Goal: Task Accomplishment & Management: Use online tool/utility

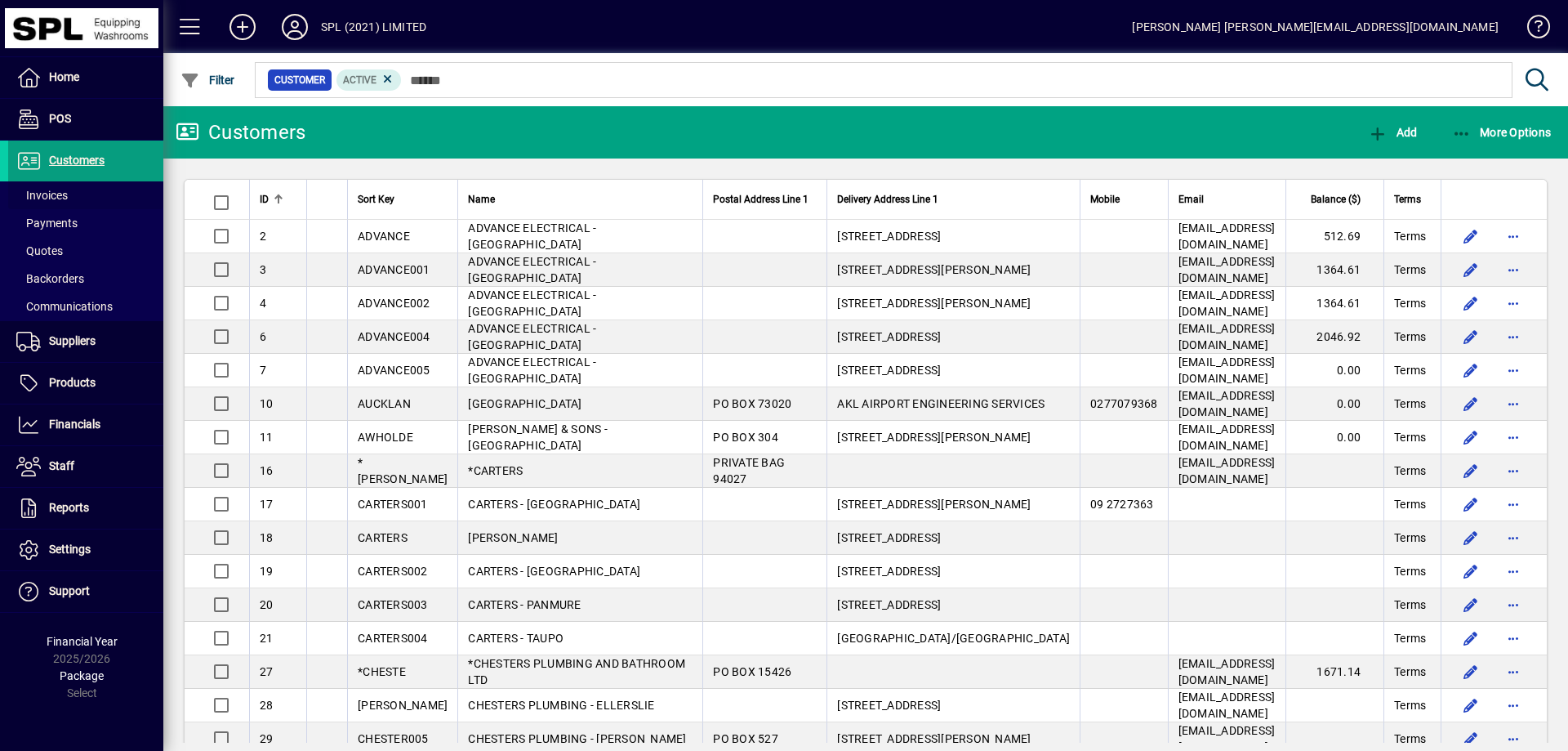
click at [78, 190] on span at bounding box center [85, 195] width 155 height 40
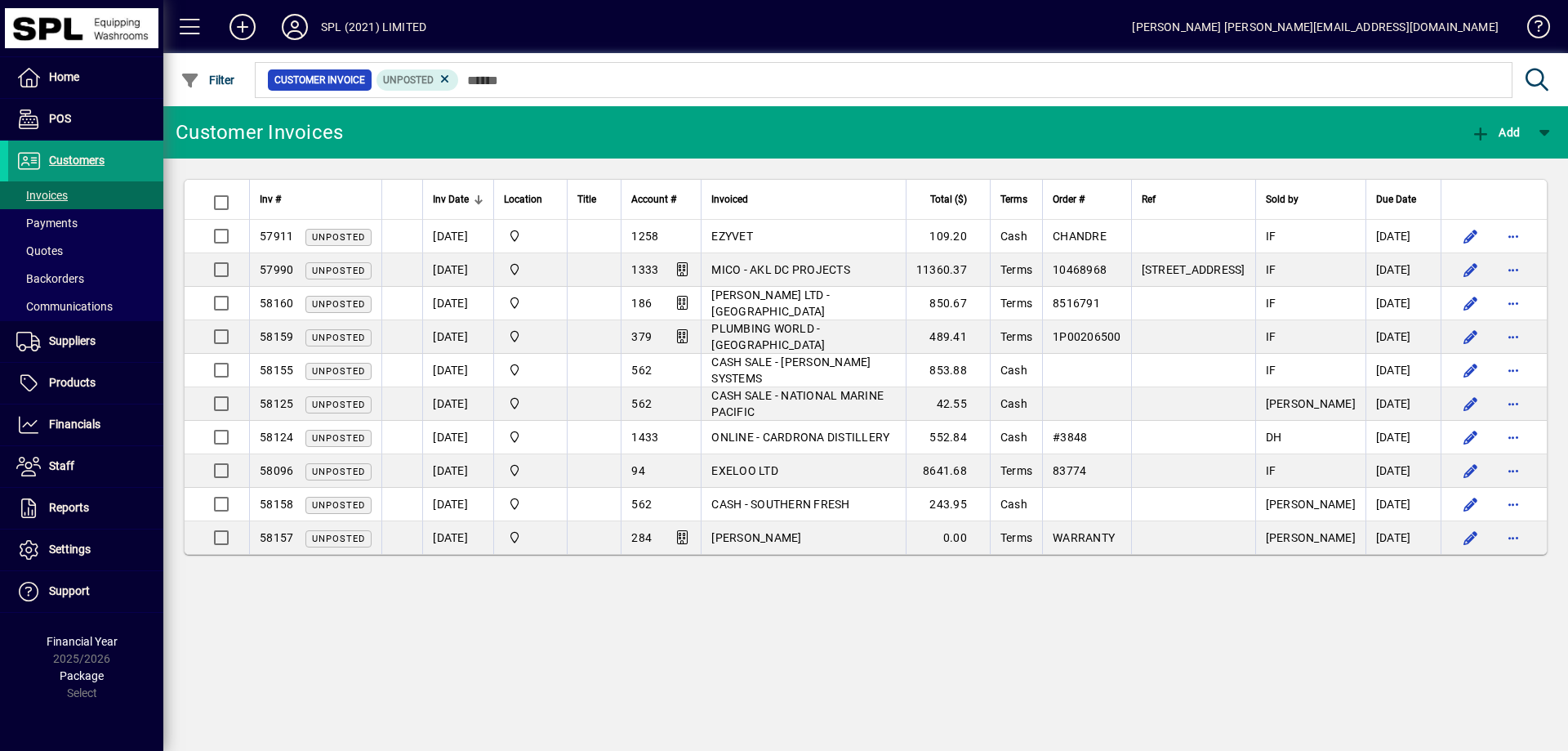
click at [82, 156] on span "Customers" at bounding box center [76, 160] width 55 height 13
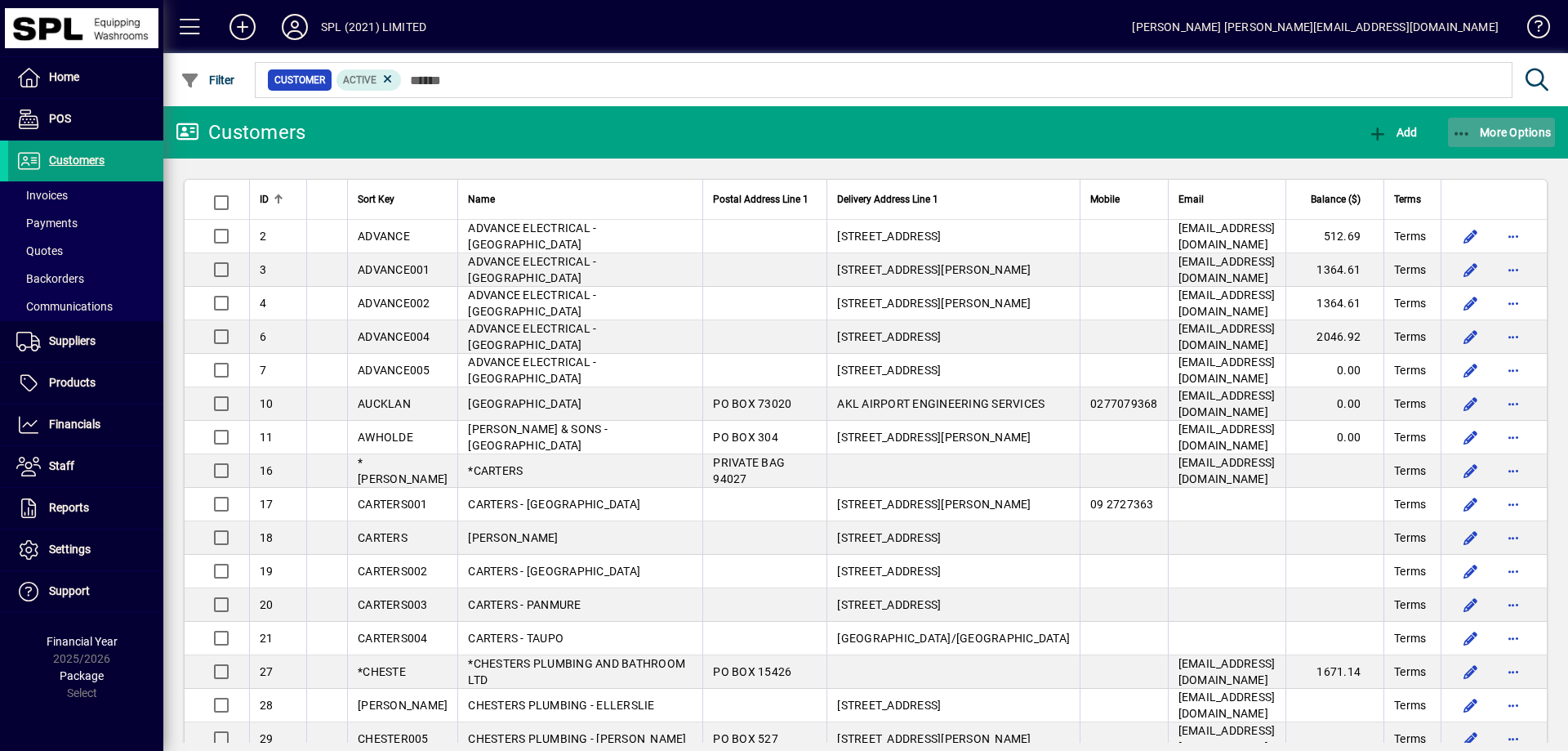
click at [1449, 138] on span "button" at bounding box center [1502, 132] width 108 height 40
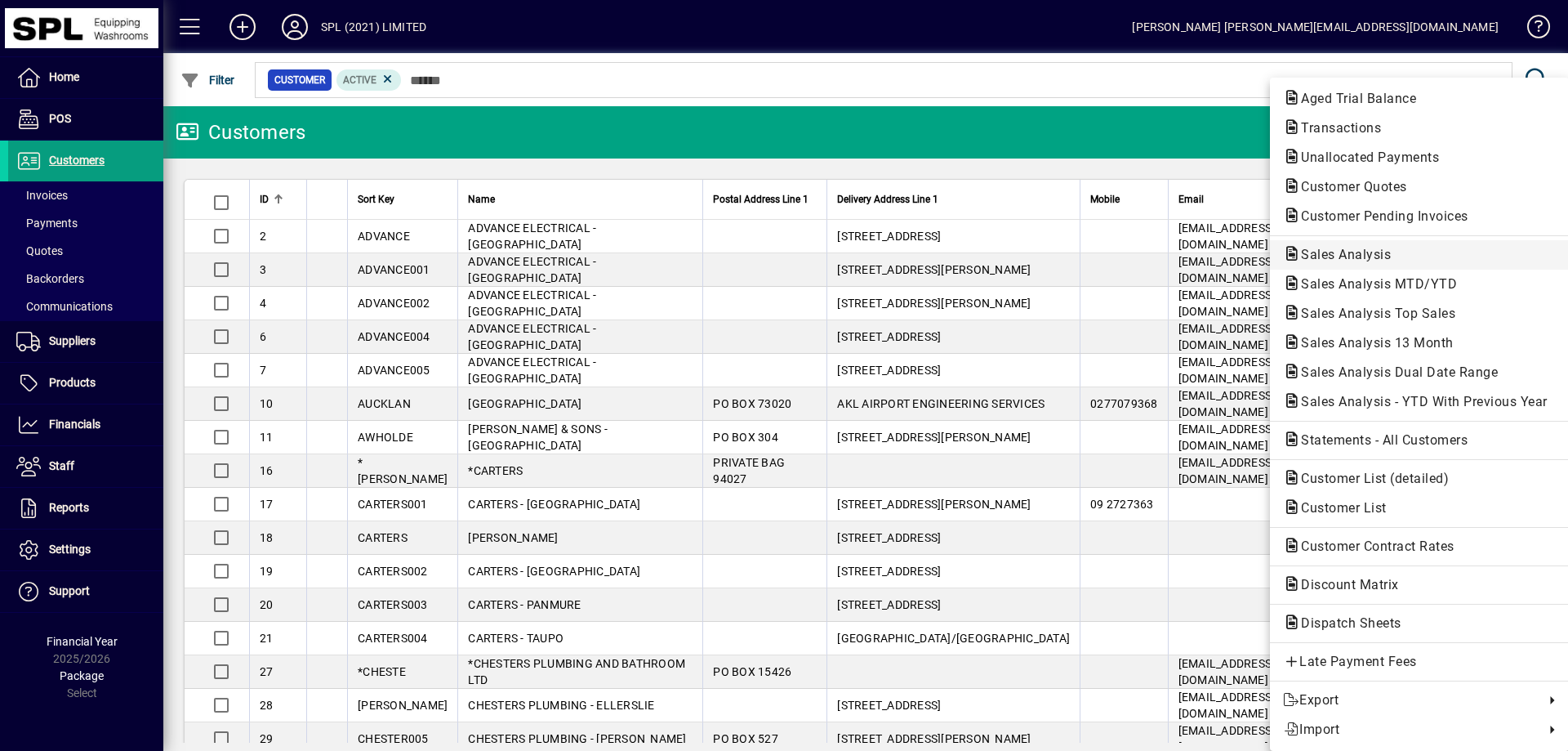
click at [1342, 253] on span "Sales Analysis" at bounding box center [1341, 254] width 116 height 16
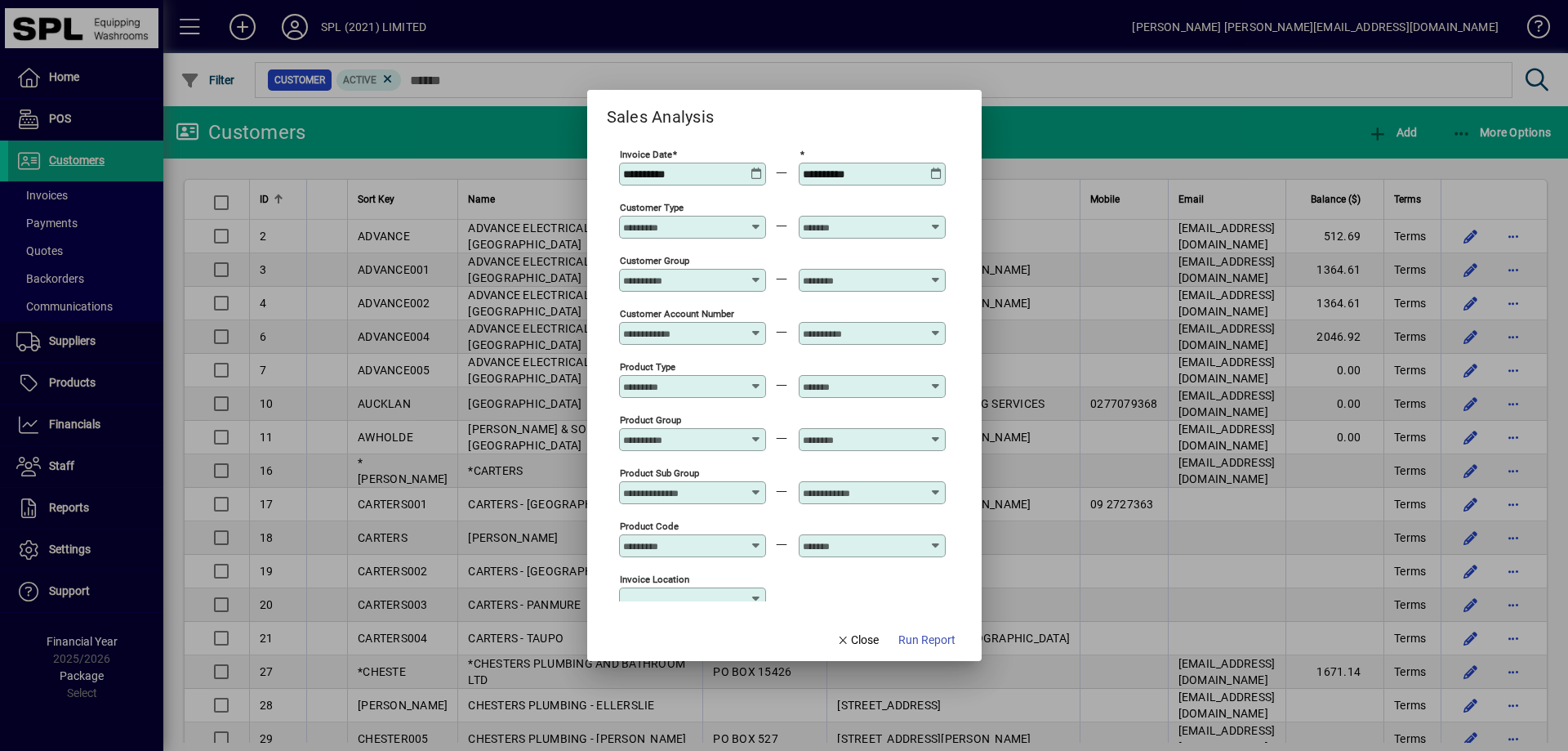
click at [941, 167] on icon at bounding box center [936, 167] width 12 height 0
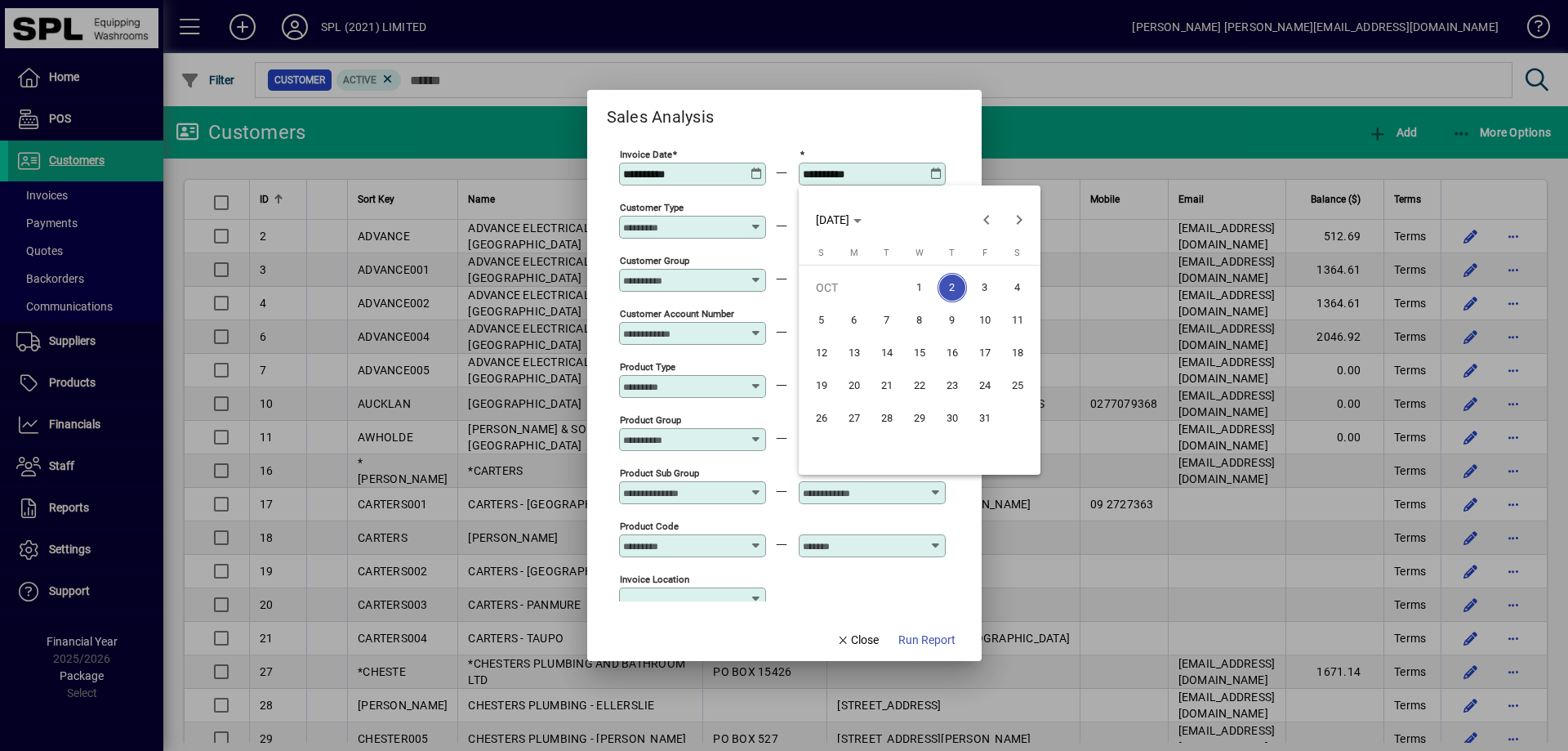
click at [921, 281] on span "1" at bounding box center [920, 288] width 29 height 29
type input "**********"
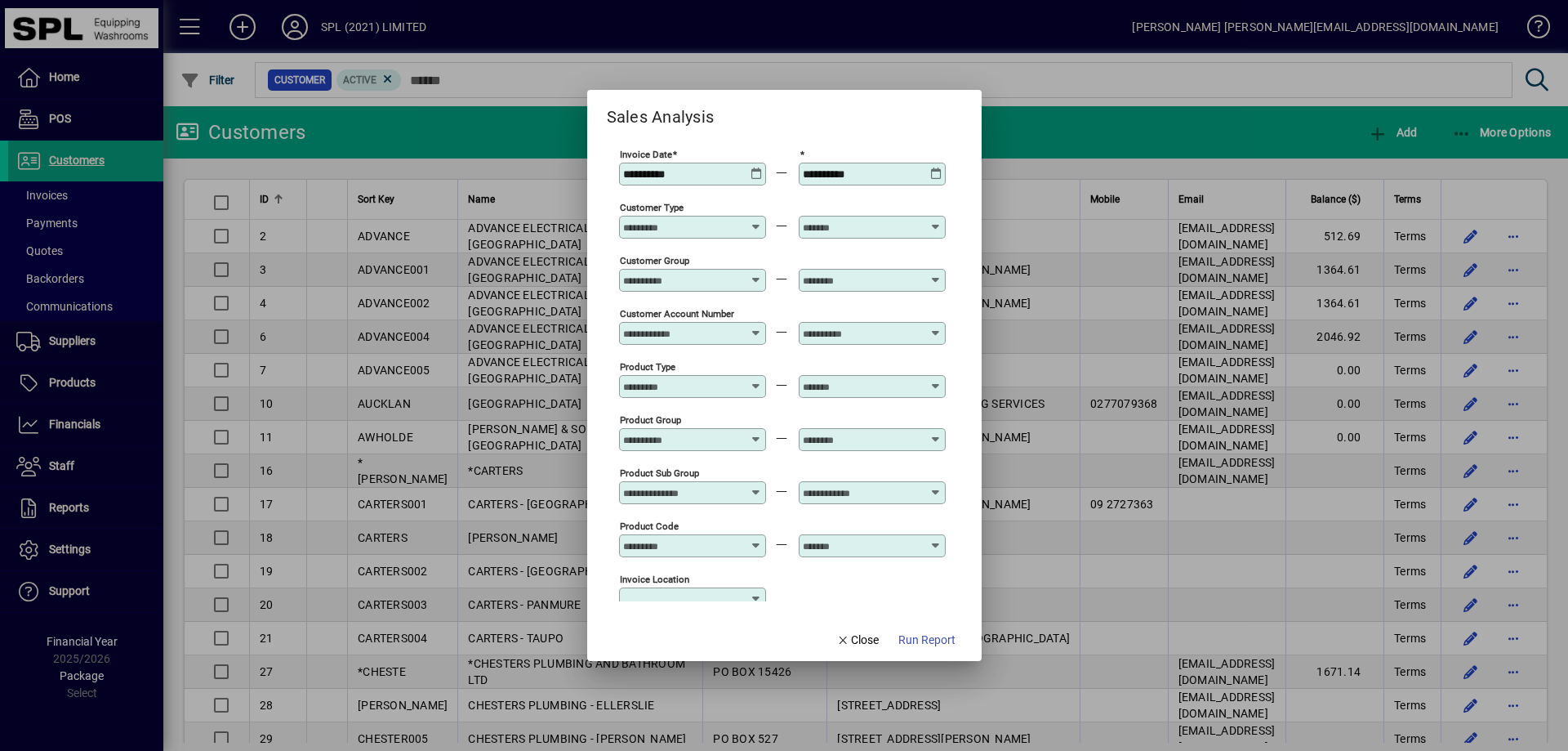
click at [943, 645] on span "Run Report" at bounding box center [927, 640] width 57 height 17
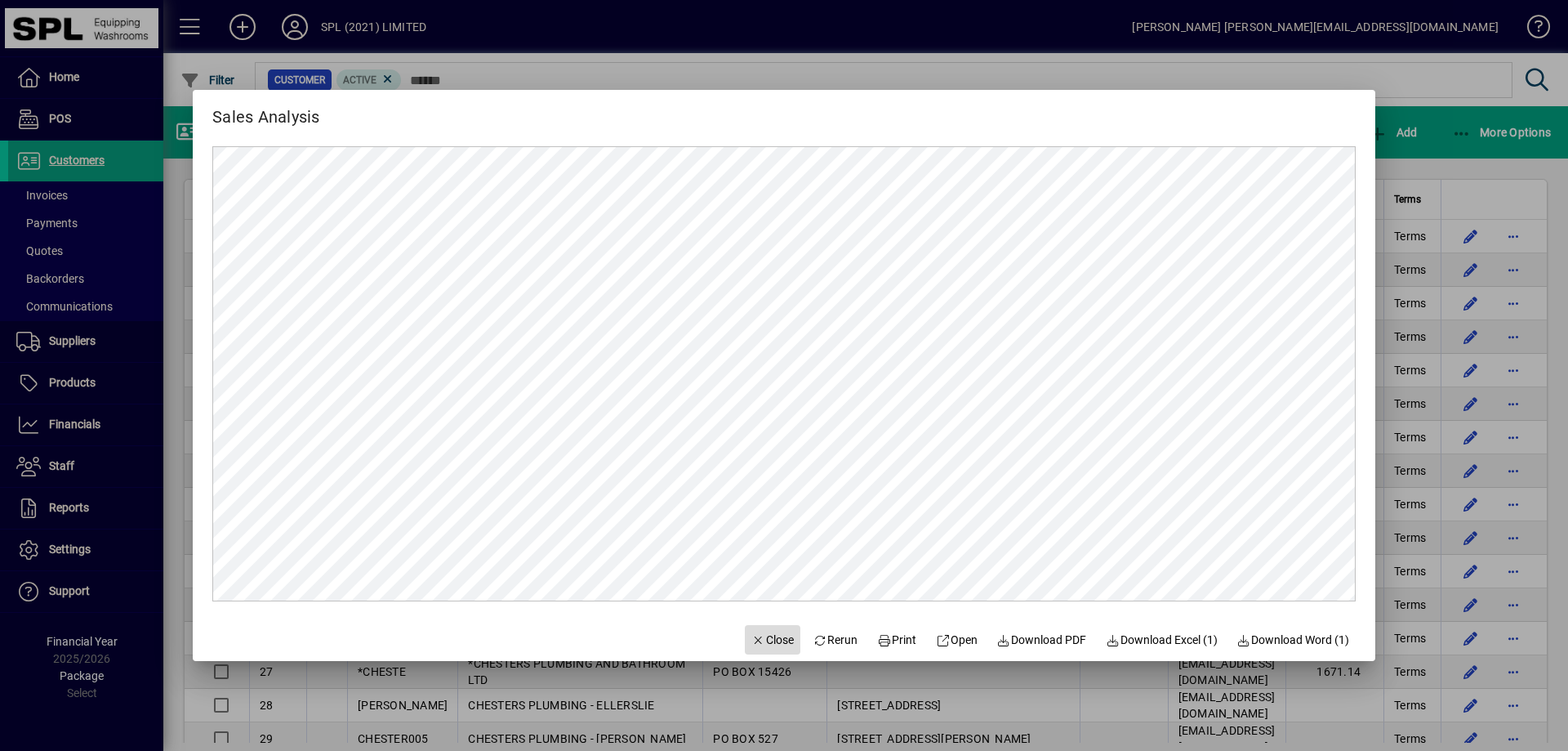
drag, startPoint x: 758, startPoint y: 636, endPoint x: 747, endPoint y: 630, distance: 12.5
click at [758, 637] on span "Close" at bounding box center [773, 640] width 42 height 17
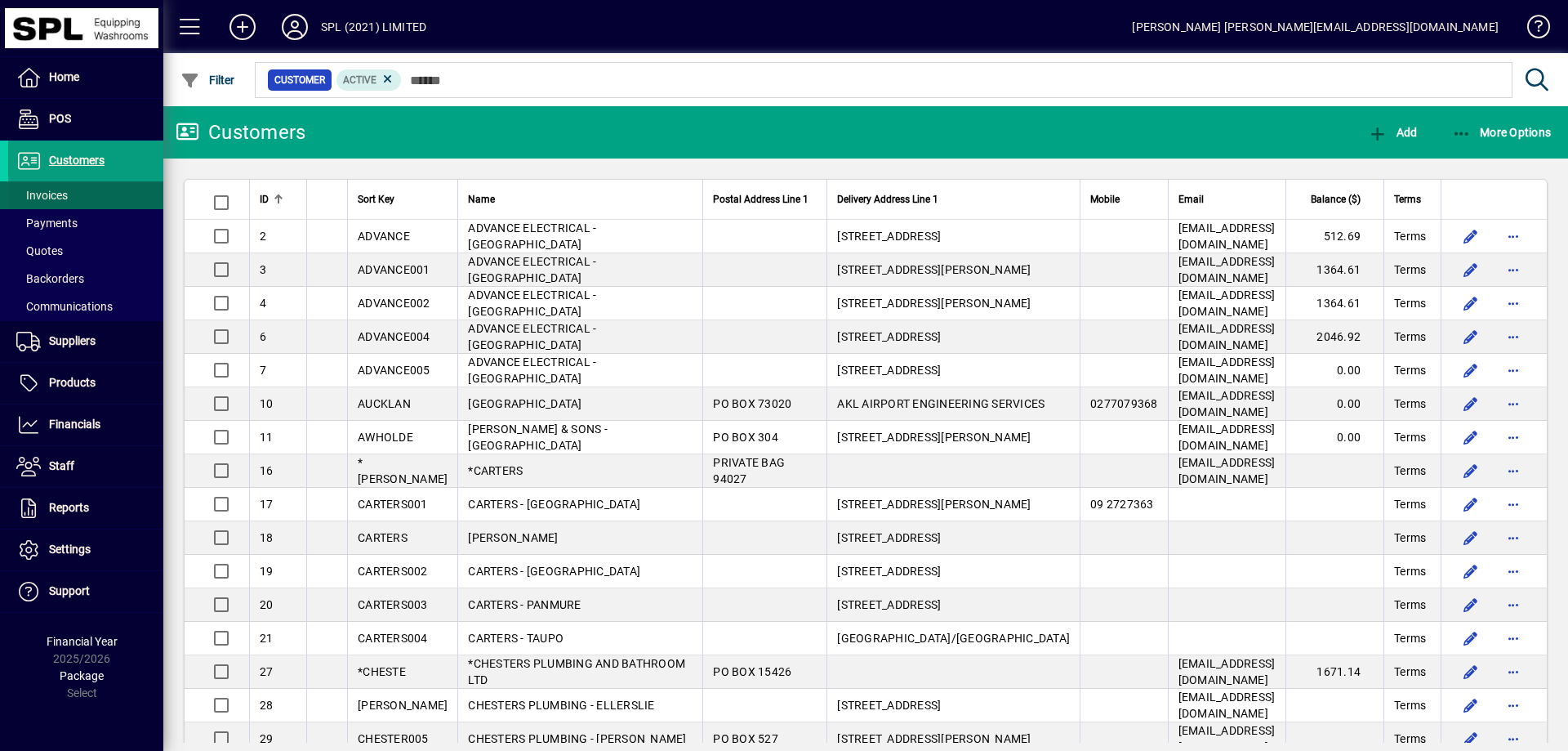
click at [64, 199] on span "Invoices" at bounding box center [42, 195] width 51 height 13
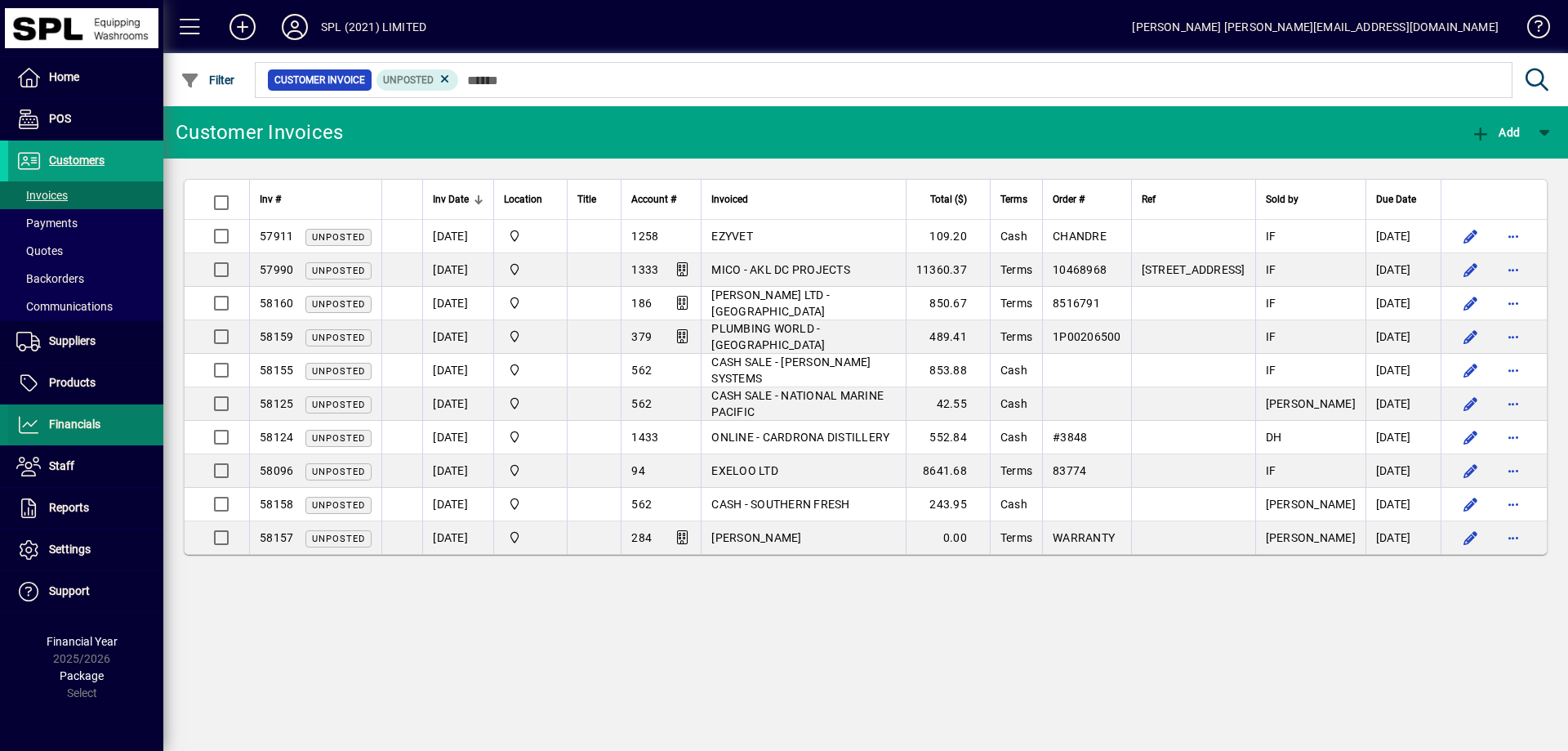
click at [74, 416] on span "Financials" at bounding box center [54, 424] width 92 height 19
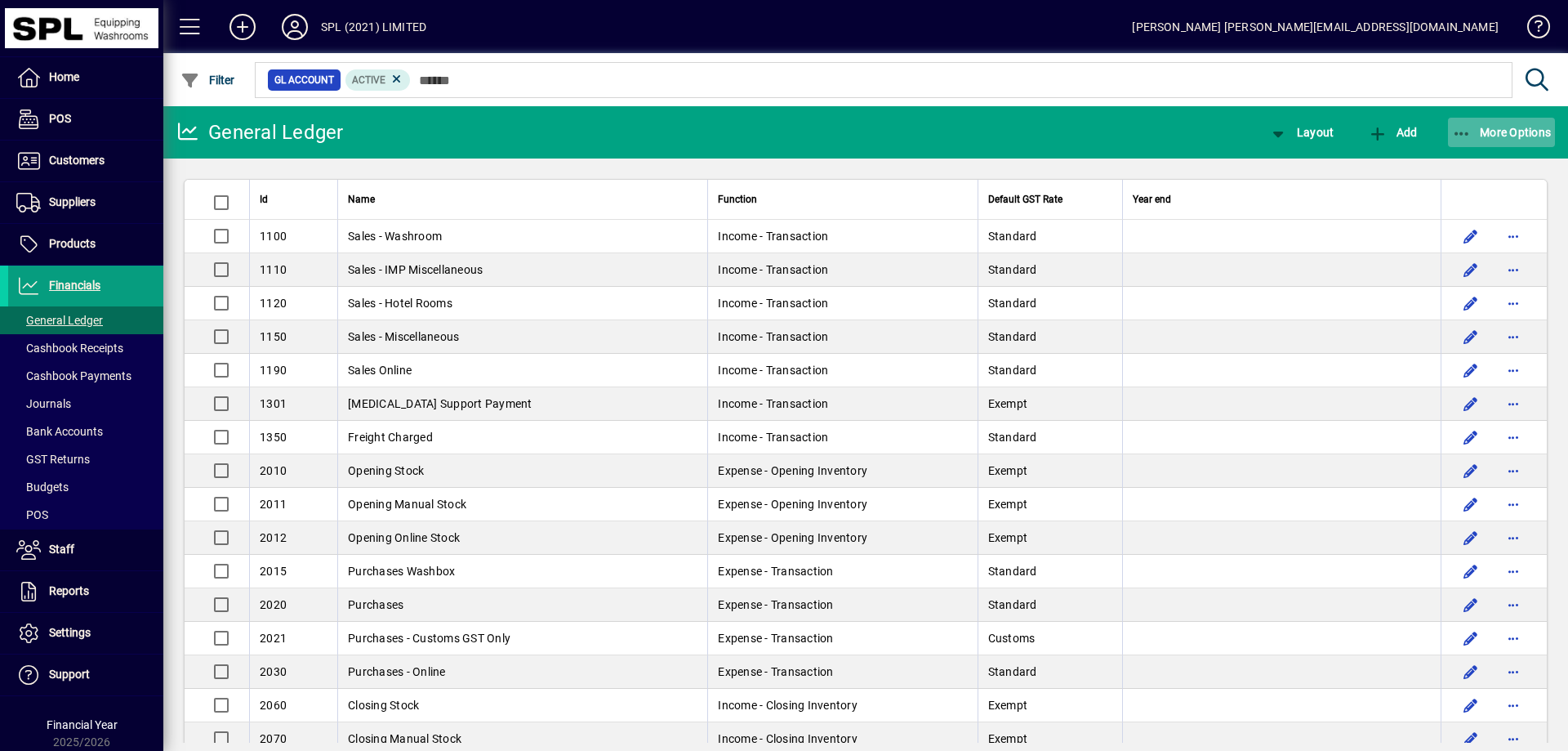
click at [1469, 136] on icon "button" at bounding box center [1462, 134] width 20 height 17
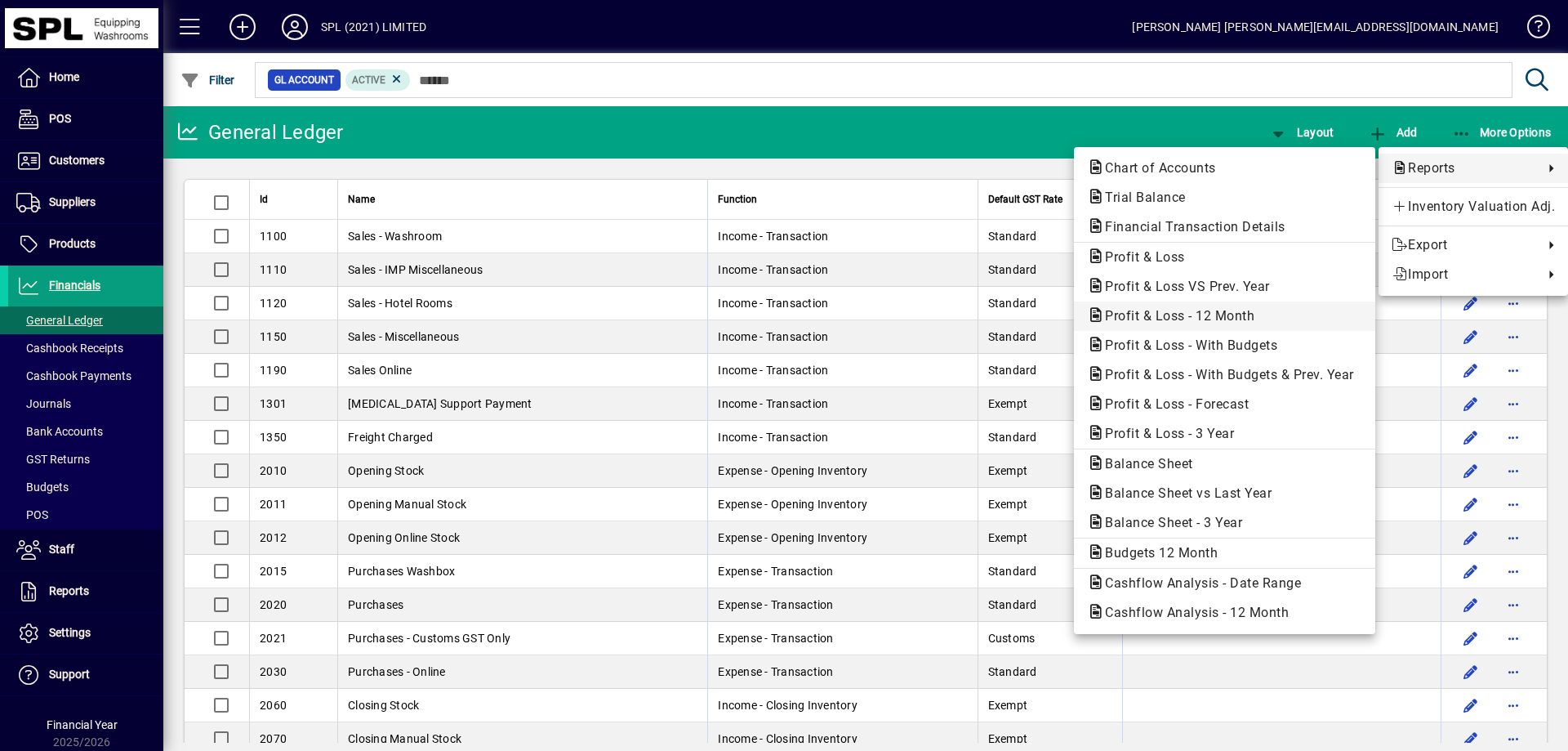
click at [1258, 317] on span "Profit & Loss - 12 Month" at bounding box center [1175, 315] width 176 height 16
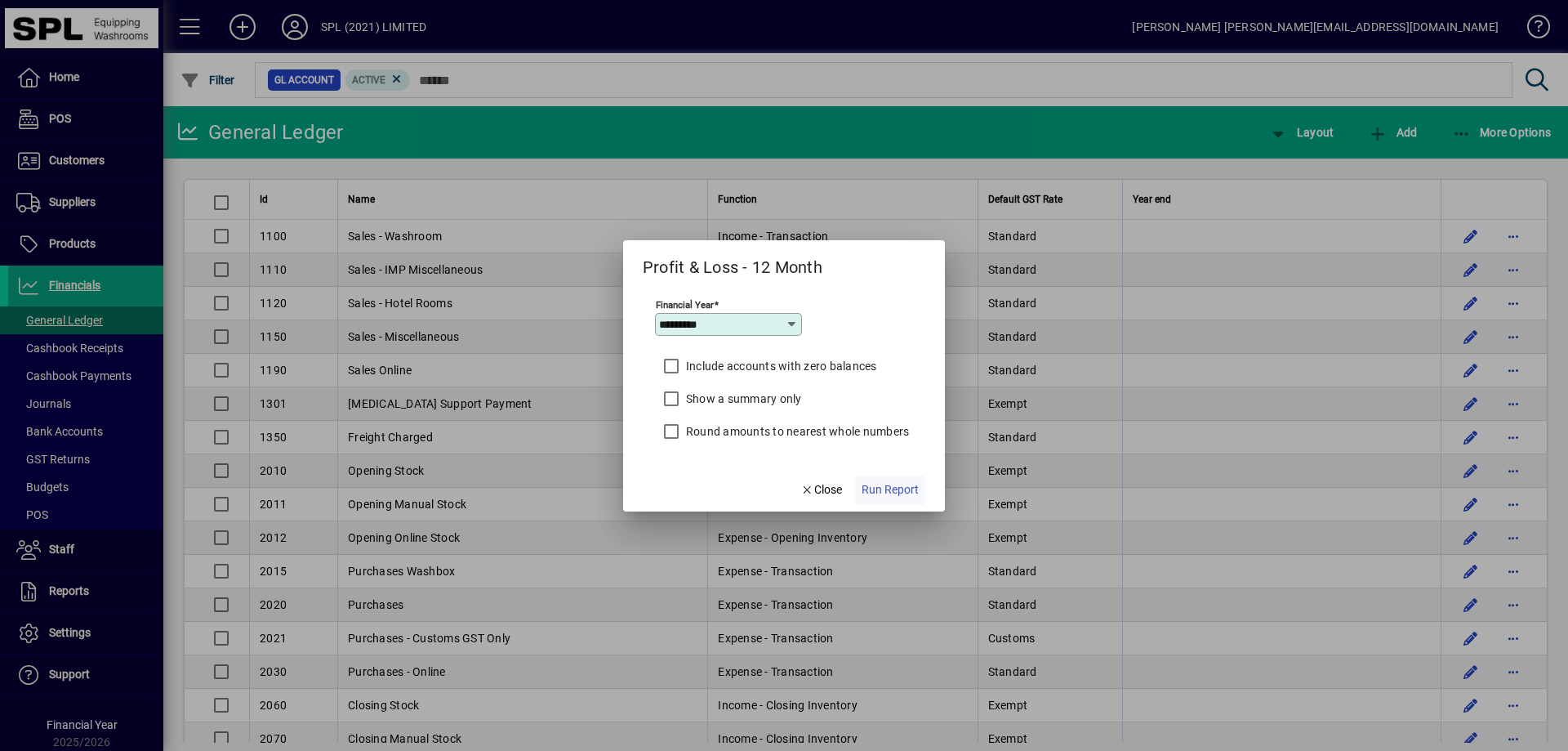
click at [904, 493] on span "Run Report" at bounding box center [891, 489] width 57 height 17
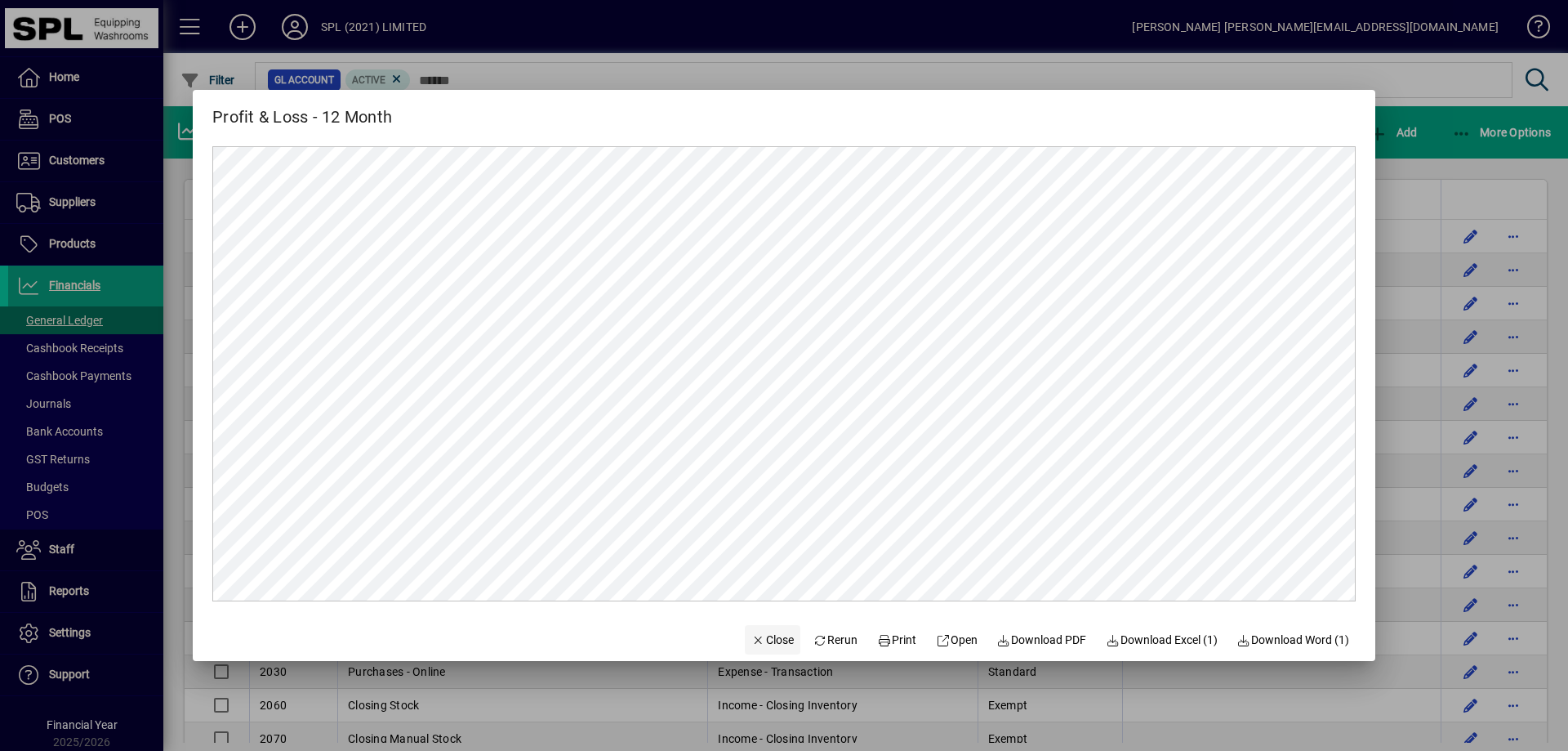
click at [752, 640] on span "Close" at bounding box center [773, 640] width 42 height 17
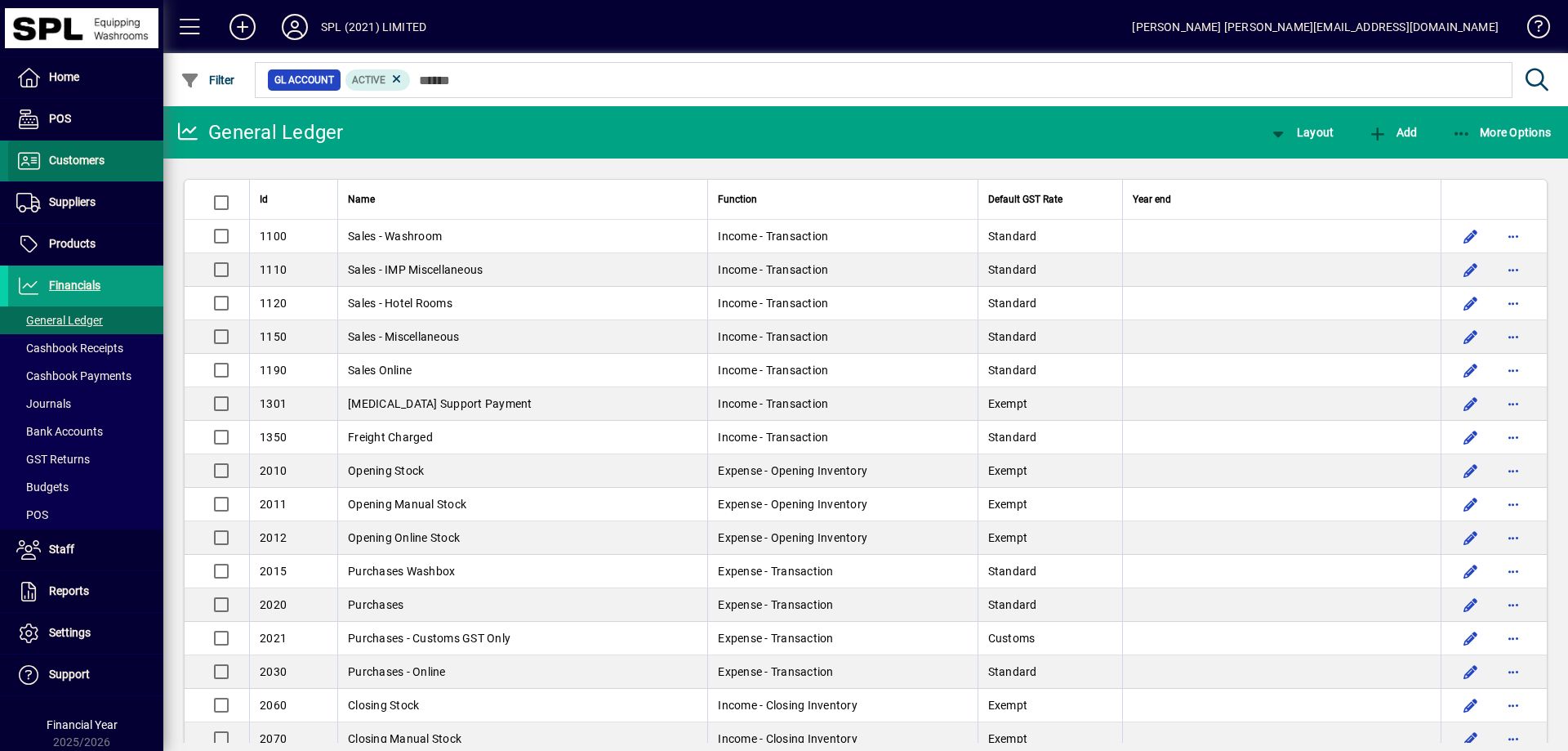
click at [92, 165] on span "Customers" at bounding box center [76, 160] width 55 height 13
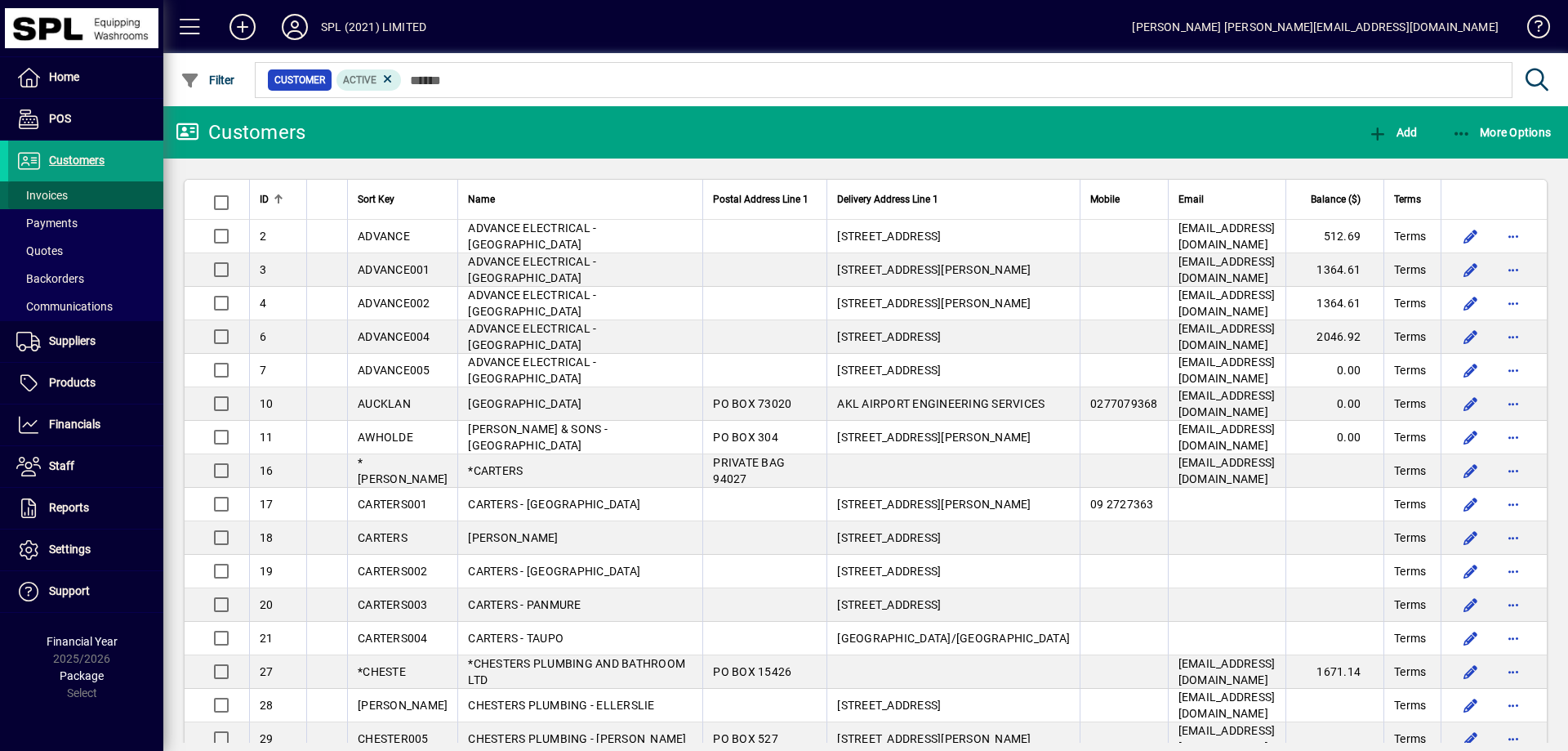
click at [81, 200] on span at bounding box center [85, 195] width 155 height 40
